Goal: Task Accomplishment & Management: Manage account settings

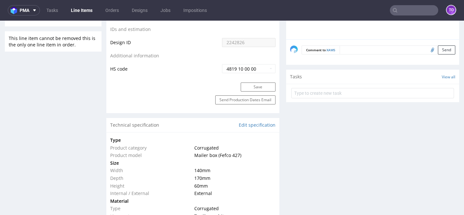
type input "1500"
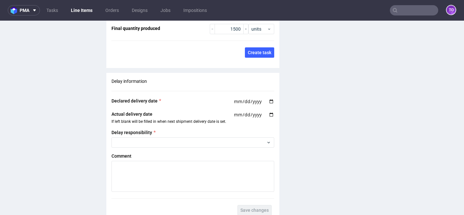
scroll to position [582, 0]
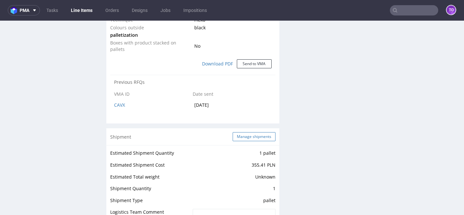
click at [253, 132] on button "Manage shipments" at bounding box center [254, 136] width 43 height 9
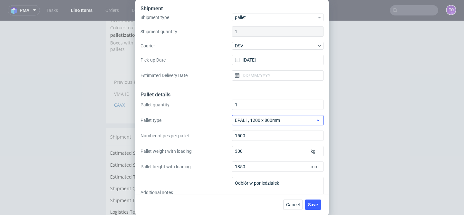
scroll to position [19, 0]
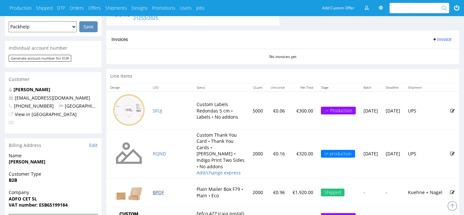
scroll to position [312, 0]
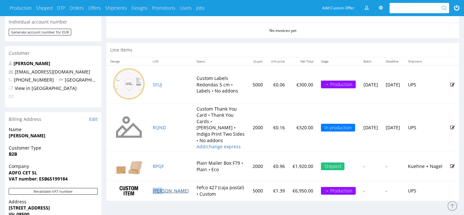
click at [157, 188] on link "BURL" at bounding box center [171, 191] width 36 height 6
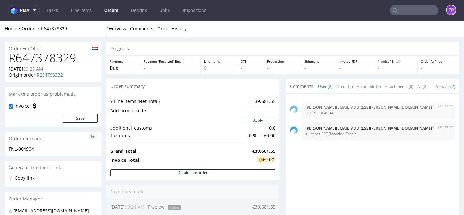
click at [407, 13] on input "text" at bounding box center [414, 10] width 48 height 10
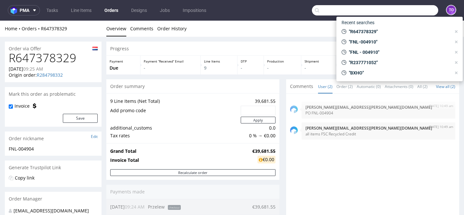
paste input "R630222245"
type input "R630222245"
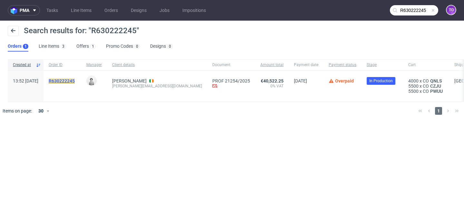
click at [75, 81] on mark "R630222245" at bounding box center [62, 80] width 26 height 5
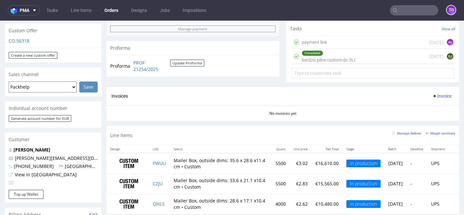
scroll to position [285, 0]
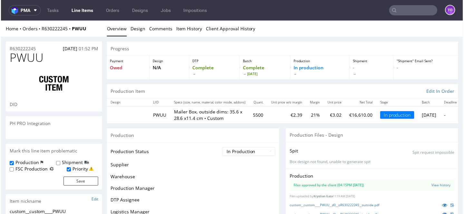
scroll to position [133, 0]
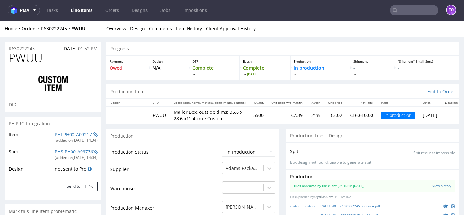
select select "in_progress"
click at [63, 131] on td "PHI-PH00-A09217 (added on 03.10.2025, 14:04 )" at bounding box center [75, 139] width 44 height 17
click at [63, 133] on link "PHI-PH00-A09217" at bounding box center [73, 134] width 37 height 6
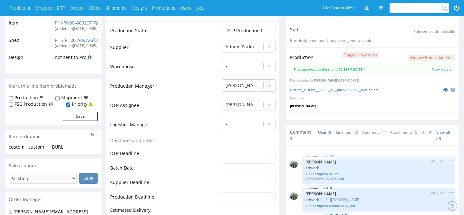
scroll to position [58, 0]
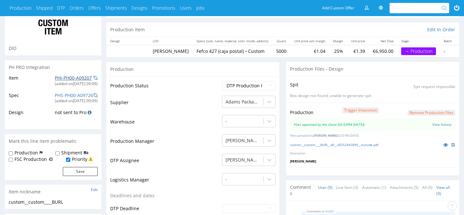
click at [75, 75] on link "PHI-PH00-A09207" at bounding box center [73, 78] width 37 height 6
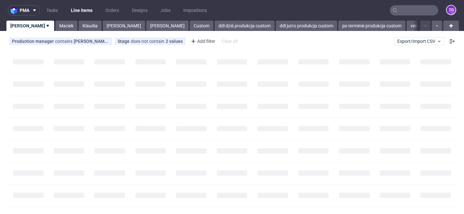
click at [411, 9] on input "text" at bounding box center [414, 10] width 48 height 10
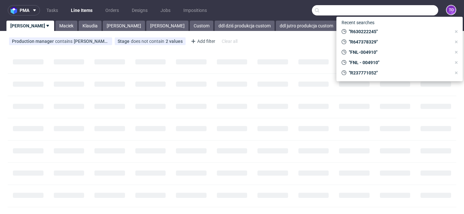
paste input "R647378329"
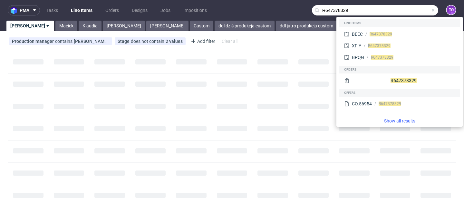
type input "R647378329"
click at [265, 9] on nav "pma Tasks Line Items Orders Designs Jobs Impositions R647378329 to" at bounding box center [232, 10] width 464 height 21
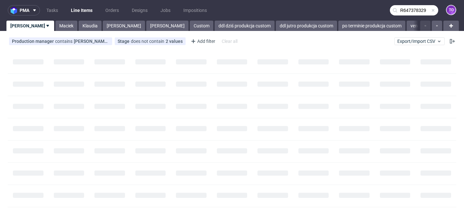
click at [411, 9] on input "R647378329" at bounding box center [414, 10] width 48 height 10
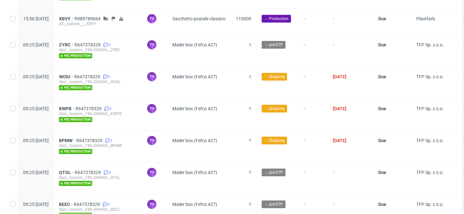
scroll to position [862, 0]
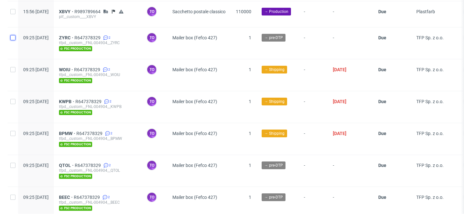
click at [14, 35] on input "checkbox" at bounding box center [12, 37] width 5 height 5
checkbox input "true"
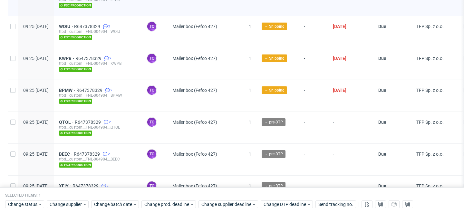
scroll to position [931, 0]
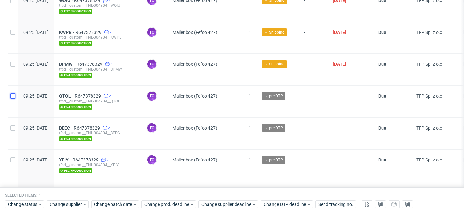
click at [14, 93] on input "checkbox" at bounding box center [12, 95] width 5 height 5
checkbox input "true"
click at [14, 125] on input "checkbox" at bounding box center [12, 127] width 5 height 5
checkbox input "true"
click at [12, 157] on input "checkbox" at bounding box center [12, 159] width 5 height 5
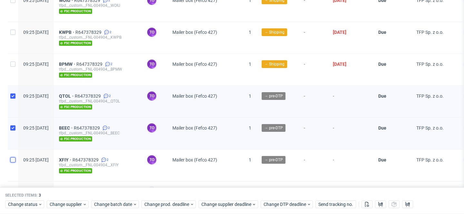
checkbox input "true"
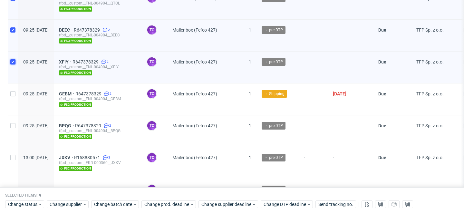
scroll to position [1039, 0]
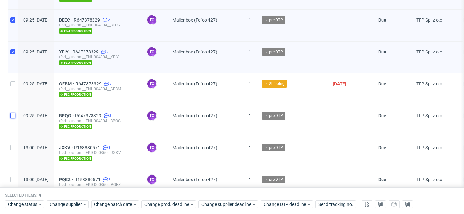
click at [13, 113] on input "checkbox" at bounding box center [12, 115] width 5 height 5
checkbox input "true"
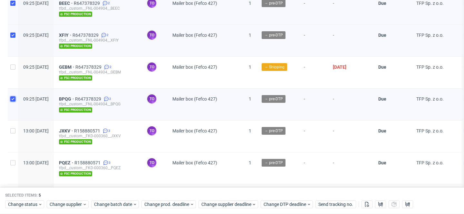
scroll to position [1051, 0]
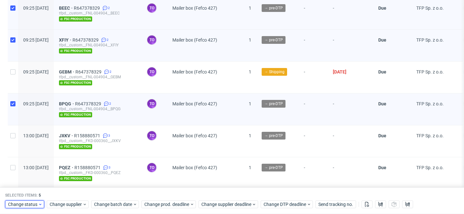
click at [36, 206] on span "Change status" at bounding box center [23, 204] width 30 height 6
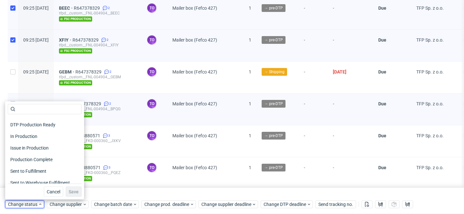
scroll to position [84, 0]
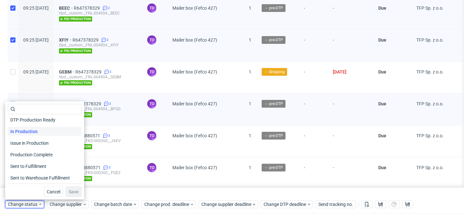
click at [35, 133] on span "In Production" at bounding box center [24, 131] width 33 height 9
click at [69, 194] on button "Save" at bounding box center [74, 192] width 16 height 10
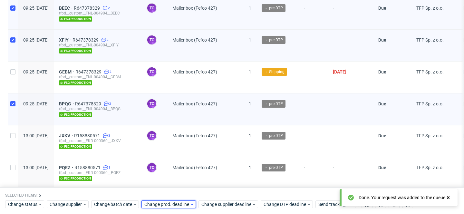
click at [166, 205] on span "Change prod. deadline" at bounding box center [166, 204] width 45 height 6
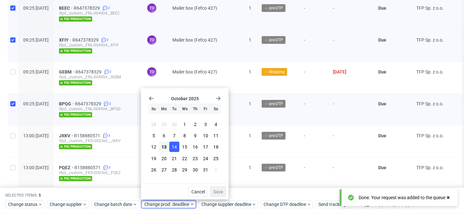
click at [169, 147] on button "14" at bounding box center [174, 147] width 10 height 10
click at [164, 147] on span "13" at bounding box center [163, 147] width 5 height 6
click at [216, 193] on span "Save" at bounding box center [218, 191] width 10 height 5
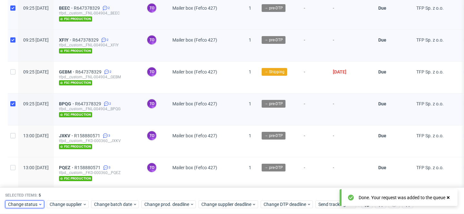
click at [30, 204] on span "Change status" at bounding box center [23, 204] width 30 height 6
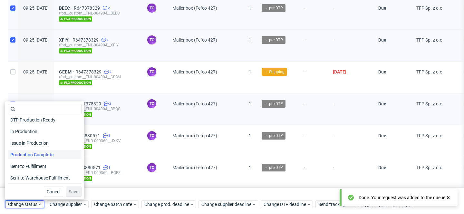
click at [45, 154] on span "Production Complete" at bounding box center [32, 154] width 49 height 9
click at [69, 189] on span "Save" at bounding box center [74, 191] width 10 height 5
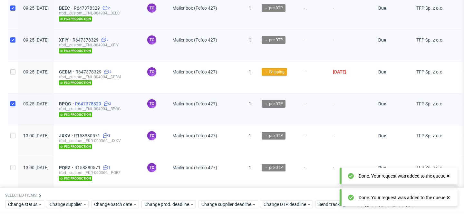
click at [102, 101] on span "R647378329" at bounding box center [88, 103] width 27 height 5
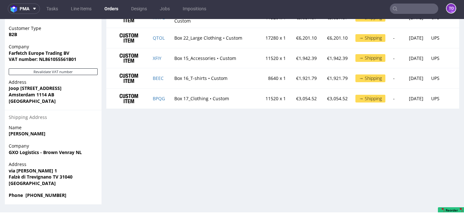
scroll to position [451, 0]
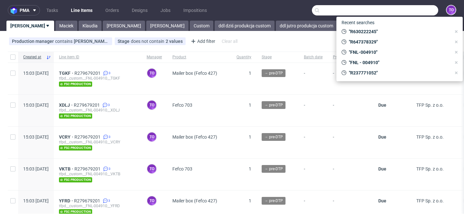
click at [407, 13] on input "text" at bounding box center [375, 10] width 126 height 10
paste input "steven@maniko-nails.com"
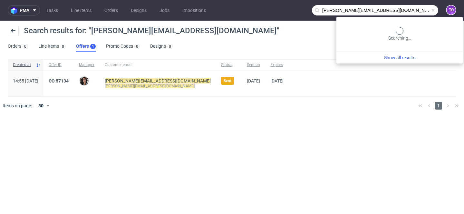
click at [423, 10] on input "steven@maniko-nails.com" at bounding box center [375, 10] width 126 height 10
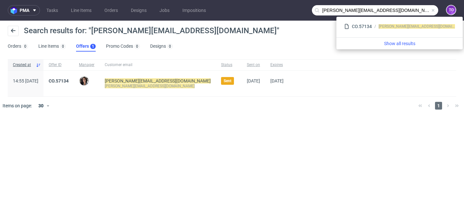
drag, startPoint x: 341, startPoint y: 9, endPoint x: 314, endPoint y: 11, distance: 26.2
click at [314, 11] on div "steven@maniko-nails.com" at bounding box center [375, 10] width 126 height 10
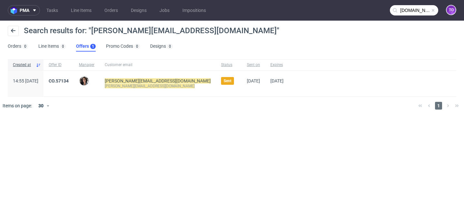
type input "maniko-nails.com"
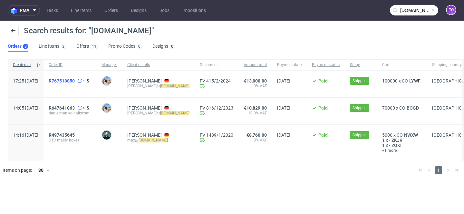
click at [75, 80] on span "R767518850" at bounding box center [62, 80] width 26 height 5
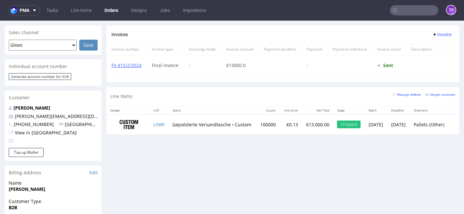
scroll to position [308, 0]
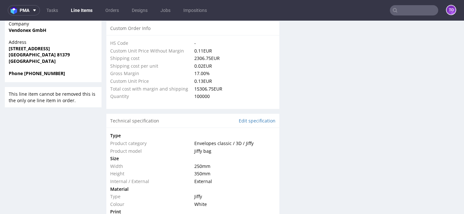
select select "in_progress"
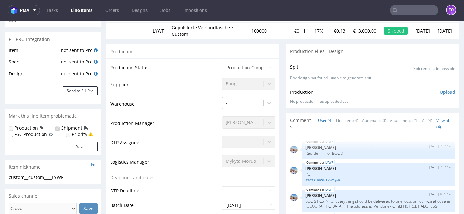
scroll to position [153, 0]
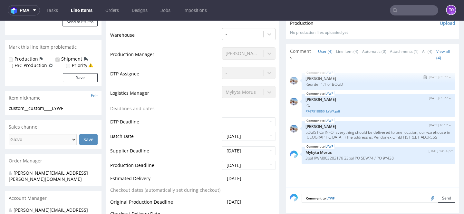
click at [334, 84] on p "Reorder 1:1 of BOGD" at bounding box center [378, 84] width 146 height 5
copy p "BOGD"
click at [414, 9] on input "text" at bounding box center [414, 10] width 48 height 10
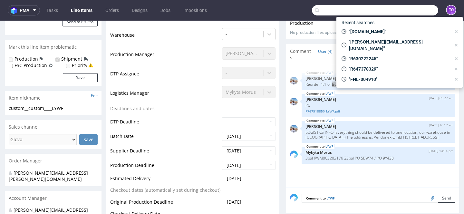
paste input "BOGD"
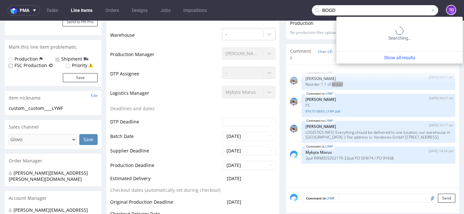
type input "BOGD"
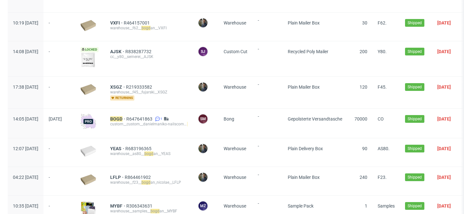
scroll to position [351, 0]
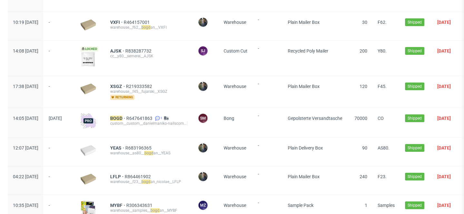
click at [140, 114] on div "BOGD R647641863 1 custom__custom__danielmaniko-nailscom__ BOGD" at bounding box center [149, 122] width 88 height 29
click at [122, 119] on mark "BOGD" at bounding box center [116, 118] width 12 height 5
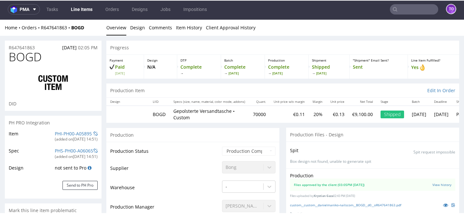
scroll to position [76, 0]
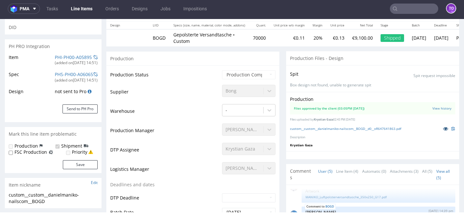
select select "in_progress"
click at [443, 129] on icon at bounding box center [445, 128] width 5 height 5
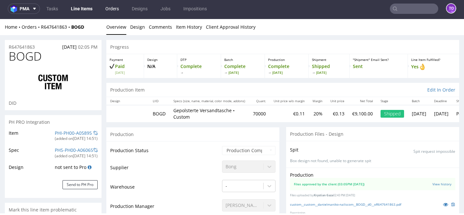
click at [117, 8] on link "Orders" at bounding box center [112, 9] width 21 height 10
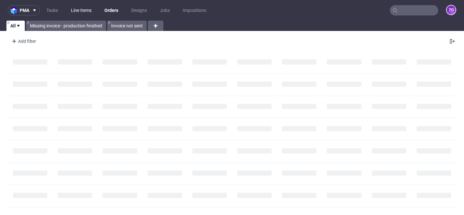
click at [74, 14] on link "Line Items" at bounding box center [81, 10] width 28 height 10
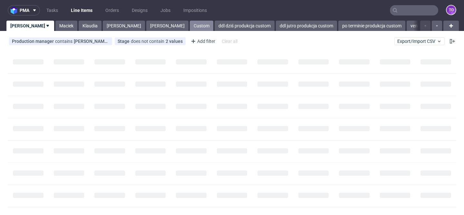
click at [190, 28] on link "Custom" at bounding box center [202, 26] width 24 height 10
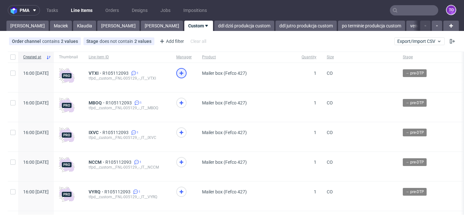
click at [185, 72] on icon at bounding box center [182, 73] width 8 height 8
click at [183, 103] on use at bounding box center [181, 103] width 4 height 4
click at [185, 131] on icon at bounding box center [182, 133] width 8 height 8
click at [185, 164] on icon at bounding box center [182, 162] width 8 height 8
click at [185, 189] on icon at bounding box center [182, 192] width 8 height 8
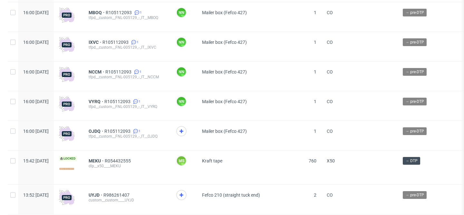
scroll to position [97, 0]
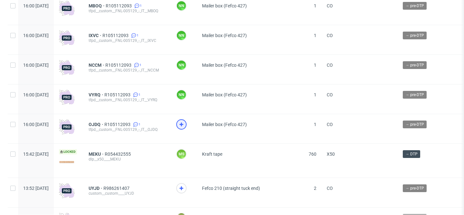
click at [185, 128] on icon at bounding box center [182, 125] width 8 height 8
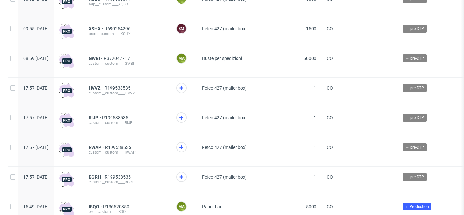
scroll to position [0, 0]
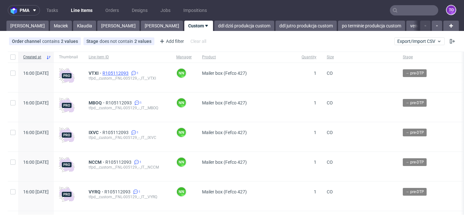
click at [130, 72] on span "R105112093" at bounding box center [115, 73] width 27 height 5
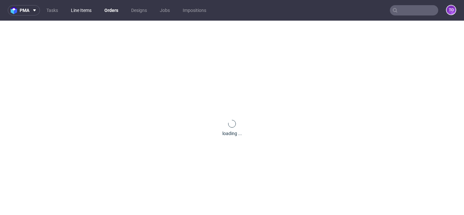
click at [79, 11] on link "Line Items" at bounding box center [81, 10] width 28 height 10
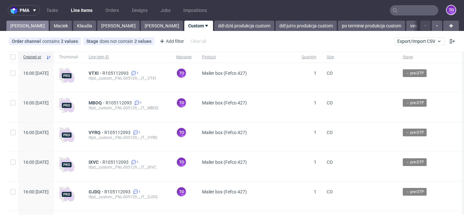
click at [18, 29] on link "[PERSON_NAME]" at bounding box center [27, 26] width 42 height 10
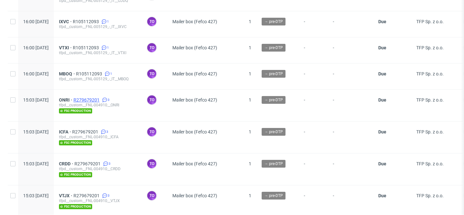
click at [101, 98] on span "R279679201" at bounding box center [86, 99] width 27 height 5
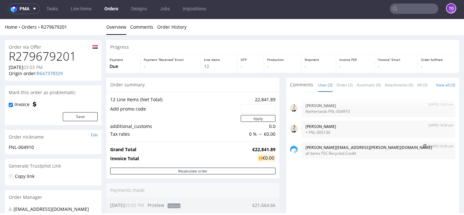
click at [323, 156] on p "all items FSC Recycled Credit" at bounding box center [378, 153] width 146 height 5
copy section "all items FSC Recycled Credit"
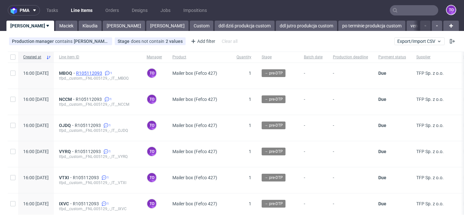
click at [103, 71] on span "R105112093" at bounding box center [89, 73] width 27 height 5
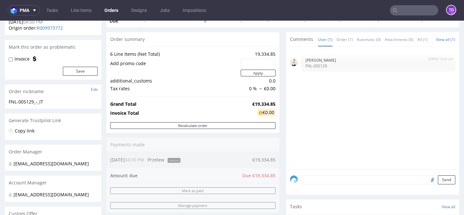
scroll to position [48, 0]
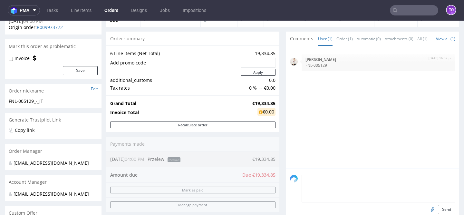
click at [334, 179] on textarea at bounding box center [379, 189] width 154 height 28
paste textarea "all items FSC Recycled Credit"
type textarea "all items FSC Recycled Credit"
click at [440, 209] on button "Send" at bounding box center [446, 209] width 17 height 9
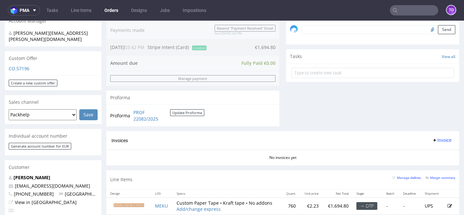
scroll to position [348, 0]
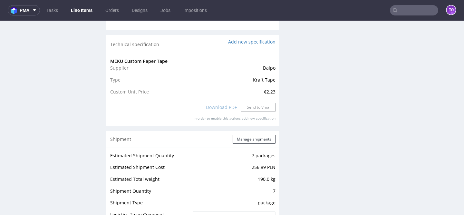
scroll to position [665, 0]
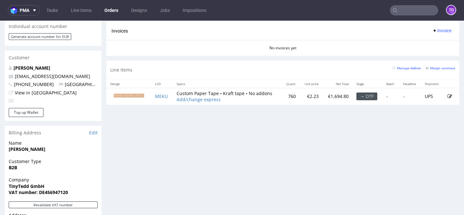
scroll to position [320, 0]
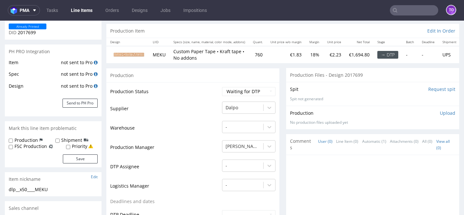
scroll to position [71, 0]
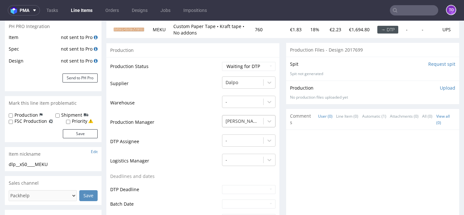
click at [243, 124] on div "[PERSON_NAME]" at bounding box center [248, 119] width 53 height 9
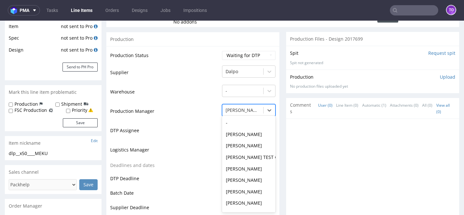
scroll to position [161, 0]
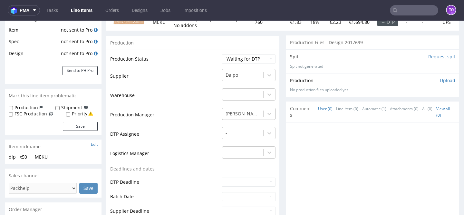
click at [235, 117] on div "[PERSON_NAME]" at bounding box center [248, 112] width 53 height 9
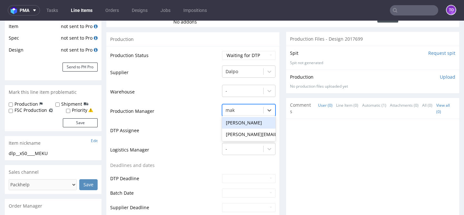
type input "maks"
click at [246, 121] on div "[PERSON_NAME]" at bounding box center [248, 123] width 53 height 12
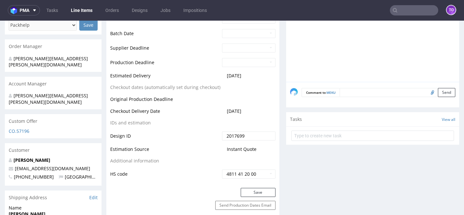
scroll to position [256, 0]
click at [251, 186] on div "Production Status Waiting for Artwork Waiting for Diecut Waiting for Mockup Wai…" at bounding box center [192, 36] width 173 height 301
click at [249, 193] on button "Save" at bounding box center [258, 192] width 35 height 9
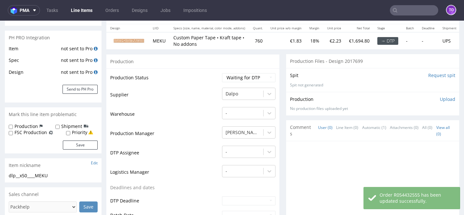
scroll to position [71, 0]
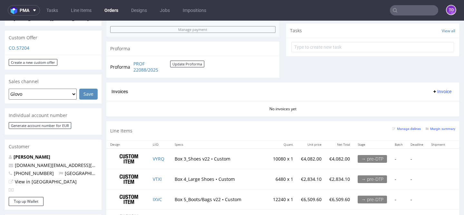
scroll to position [73, 0]
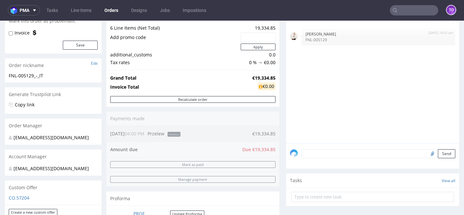
click at [324, 154] on textarea at bounding box center [379, 153] width 154 height 9
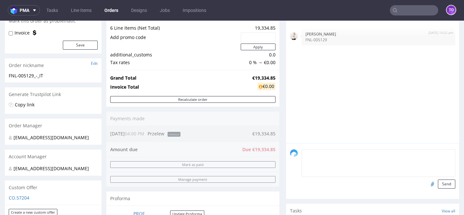
paste textarea "all items FSC Recycled Credit"
type textarea "all items FSC Recycled Credit"
click at [443, 180] on button "Send" at bounding box center [446, 183] width 17 height 9
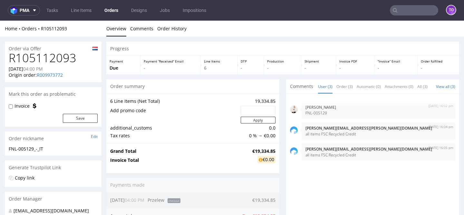
scroll to position [0, 0]
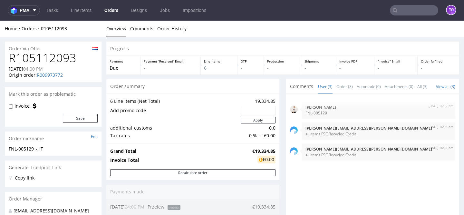
click at [22, 106] on label "Invoice" at bounding box center [22, 106] width 15 height 6
click at [13, 106] on input "Invoice" at bounding box center [11, 106] width 4 height 5
checkbox input "true"
click at [78, 118] on button "Save" at bounding box center [80, 118] width 35 height 9
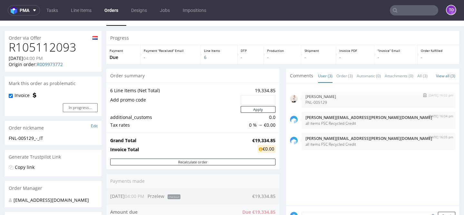
scroll to position [21, 0]
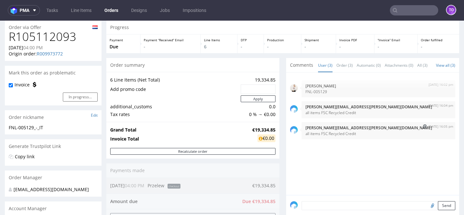
click at [392, 136] on p "all items FSC Recycled Credit" at bounding box center [378, 133] width 146 height 5
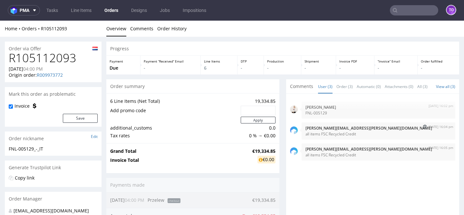
scroll to position [0, 0]
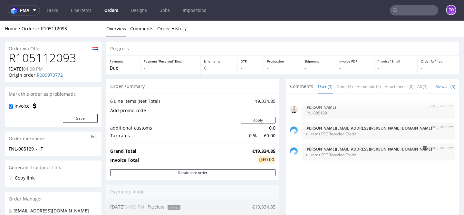
click at [423, 150] on img "submit" at bounding box center [425, 148] width 4 height 4
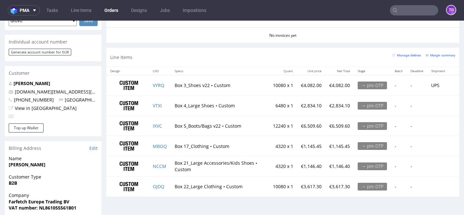
scroll to position [299, 0]
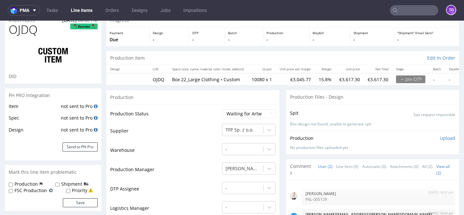
scroll to position [29, 0]
click at [41, 189] on label "FSC Production" at bounding box center [31, 190] width 33 height 6
click at [13, 189] on input "FSC Production" at bounding box center [11, 190] width 4 height 5
checkbox input "true"
click at [82, 207] on div "Production Shipment FSC Production Priority Save" at bounding box center [53, 195] width 97 height 30
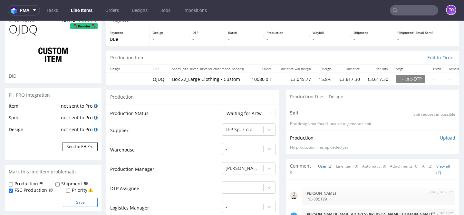
click at [87, 206] on button "Save" at bounding box center [80, 202] width 35 height 9
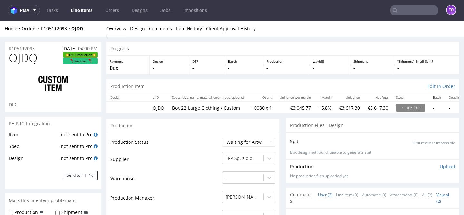
scroll to position [0, 0]
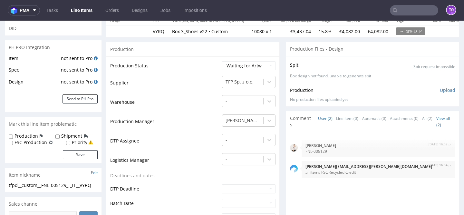
scroll to position [144, 0]
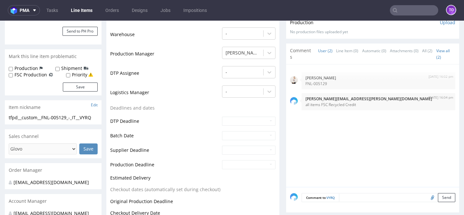
click at [31, 75] on label "FSC Production" at bounding box center [31, 75] width 33 height 6
click at [13, 75] on input "FSC Production" at bounding box center [11, 75] width 4 height 5
checkbox input "true"
click at [72, 84] on button "Save" at bounding box center [80, 86] width 35 height 9
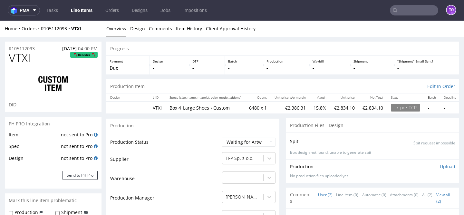
scroll to position [56, 0]
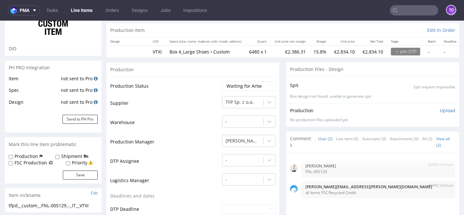
click at [26, 165] on label "FSC Production" at bounding box center [31, 163] width 33 height 6
click at [13, 165] on input "FSC Production" at bounding box center [11, 163] width 4 height 5
checkbox input "true"
click at [68, 169] on form "Production Shipment FSC Production Priority Save" at bounding box center [53, 166] width 89 height 26
click at [76, 172] on button "Save" at bounding box center [80, 174] width 35 height 9
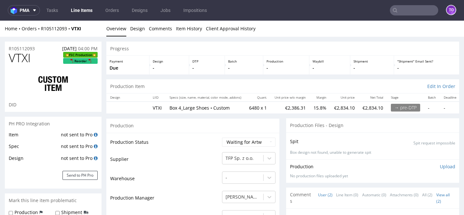
scroll to position [0, 0]
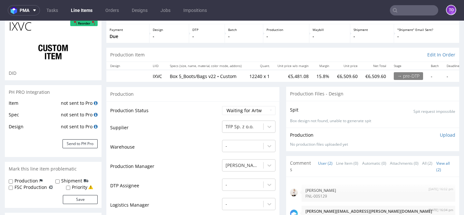
scroll to position [91, 0]
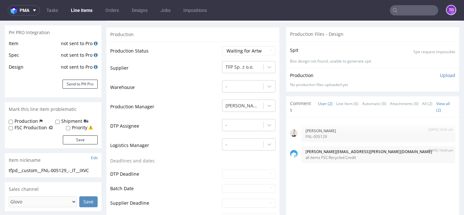
click at [39, 127] on label "FSC Production" at bounding box center [31, 127] width 33 height 6
click at [13, 127] on input "FSC Production" at bounding box center [11, 128] width 4 height 5
checkbox input "true"
click at [69, 140] on button "Save" at bounding box center [80, 139] width 35 height 9
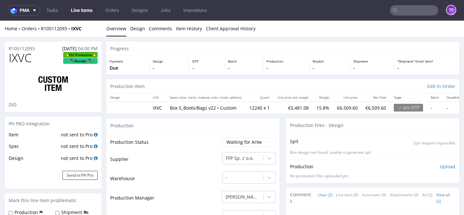
scroll to position [0, 0]
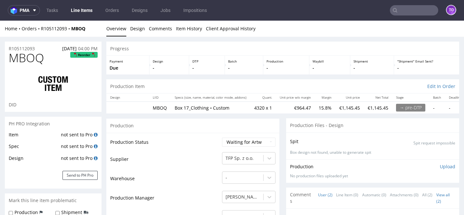
scroll to position [72, 0]
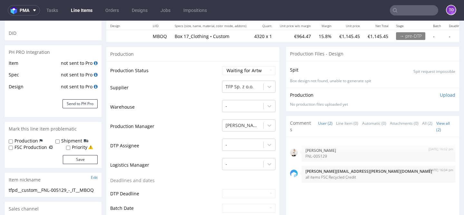
click at [39, 145] on label "FSC Production" at bounding box center [31, 147] width 33 height 6
click at [13, 145] on input "FSC Production" at bounding box center [11, 147] width 4 height 5
checkbox input "true"
click at [64, 157] on button "Save" at bounding box center [80, 159] width 35 height 9
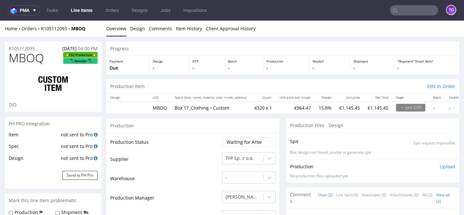
scroll to position [0, 0]
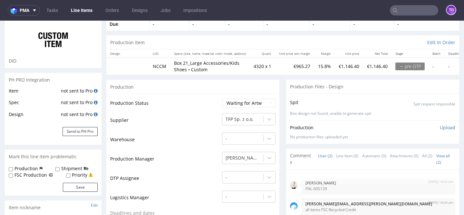
scroll to position [71, 0]
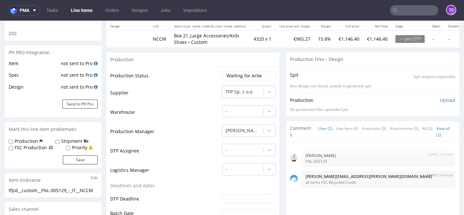
click at [38, 147] on label "FSC Production" at bounding box center [31, 147] width 33 height 6
click at [13, 147] on input "FSC Production" at bounding box center [11, 148] width 4 height 5
checkbox input "true"
click at [74, 155] on button "Save" at bounding box center [80, 159] width 35 height 9
click at [75, 9] on link "Line Items" at bounding box center [81, 10] width 29 height 10
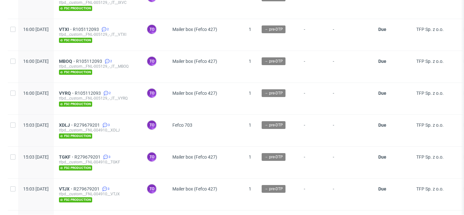
scroll to position [67, 0]
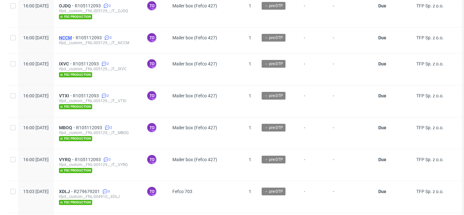
click at [76, 36] on span "NCCM" at bounding box center [67, 37] width 17 height 5
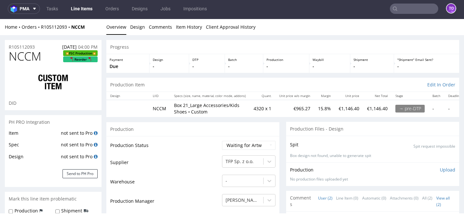
scroll to position [72, 0]
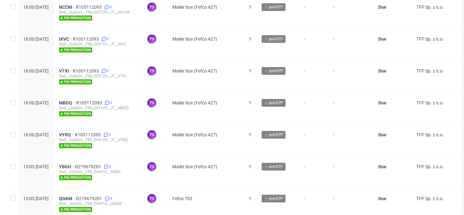
scroll to position [98, 0]
